Goal: Task Accomplishment & Management: Manage account settings

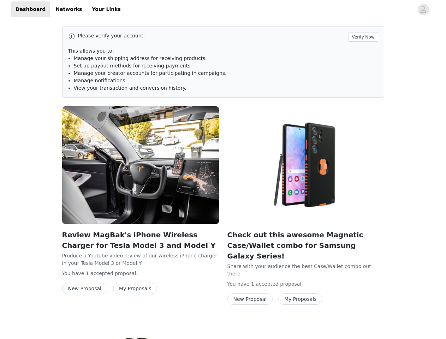
click at [223, 170] on div "Check out this awesome Magnetic Case/Wallet combo for Samsung Galaxy Series! Sh…" at bounding box center [305, 207] width 165 height 210
click at [223, 10] on div at bounding box center [269, 9] width 289 height 16
click at [423, 10] on icon "avatar" at bounding box center [423, 9] width 7 height 11
click at [364, 37] on div "Please verify your account. Verify Now This allows you to: Manage your shipping…" at bounding box center [223, 269] width 446 height 498
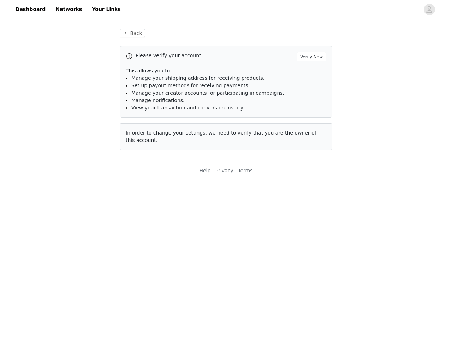
click at [141, 167] on div "Help | Privacy | Terms" at bounding box center [226, 175] width 452 height 16
click at [83, 289] on body "Dashboard Networks Your Links Back Please verify your account. Verify Now This …" at bounding box center [226, 169] width 452 height 339
click at [130, 289] on body "Dashboard Networks Your Links Back Please verify your account. Verify Now This …" at bounding box center [226, 169] width 452 height 339
click at [306, 167] on div "Help | Privacy | Terms" at bounding box center [226, 175] width 452 height 16
